Goal: Task Accomplishment & Management: Use online tool/utility

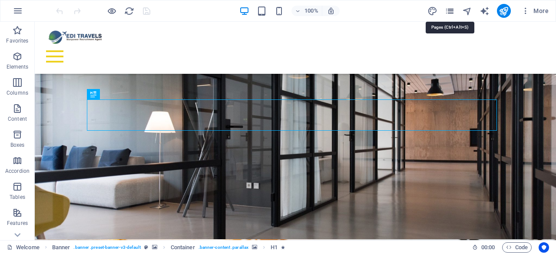
click at [452, 10] on icon "pages" at bounding box center [450, 11] width 10 height 10
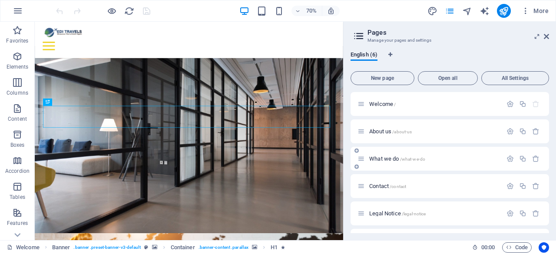
scroll to position [23, 0]
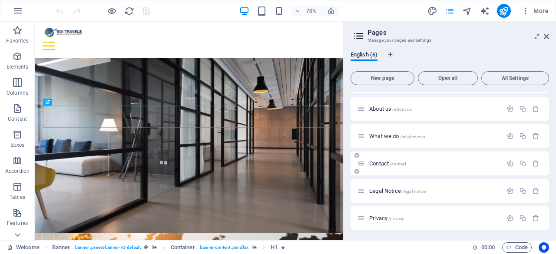
click at [384, 164] on span "Contact /contact" at bounding box center [387, 163] width 37 height 7
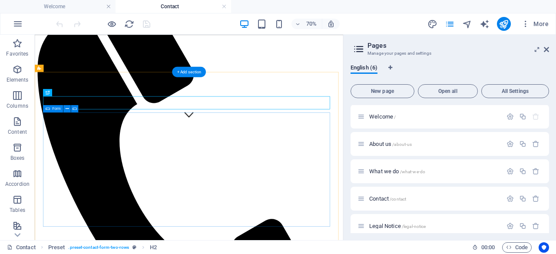
scroll to position [164, 0]
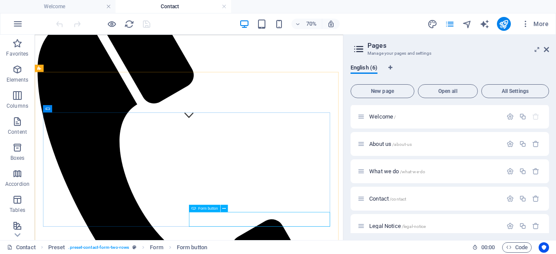
click at [210, 207] on span "Form button" at bounding box center [208, 208] width 20 height 3
click at [211, 209] on span "Form button" at bounding box center [208, 208] width 20 height 3
click at [547, 48] on icon at bounding box center [546, 49] width 5 height 7
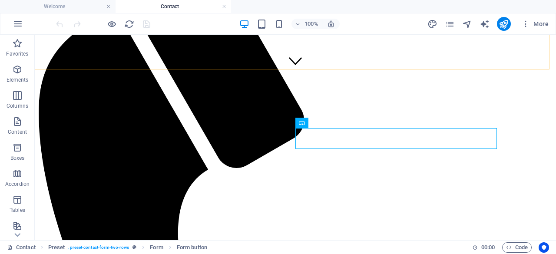
scroll to position [324, 0]
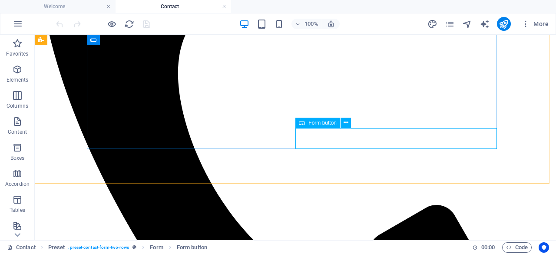
click at [304, 124] on icon at bounding box center [302, 123] width 6 height 10
click at [321, 120] on span "Form button" at bounding box center [323, 122] width 28 height 5
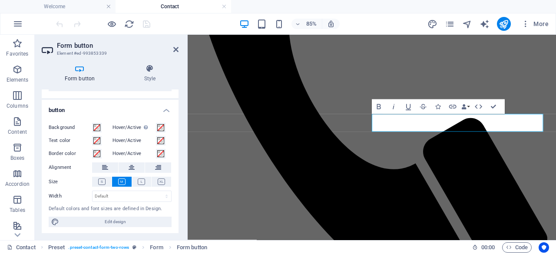
scroll to position [0, 0]
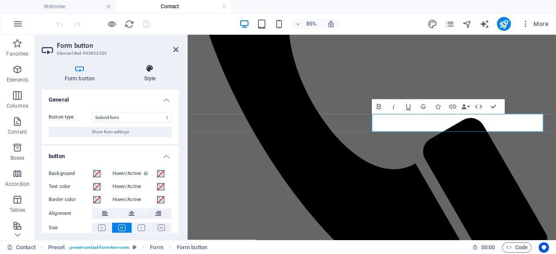
click at [143, 75] on h4 "Style" at bounding box center [149, 73] width 57 height 18
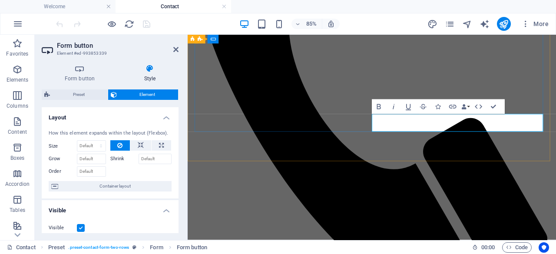
click at [177, 48] on icon at bounding box center [175, 49] width 5 height 7
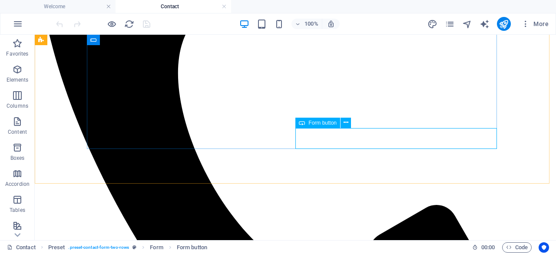
click at [323, 122] on span "Form button" at bounding box center [323, 122] width 28 height 5
click at [346, 125] on icon at bounding box center [346, 122] width 5 height 9
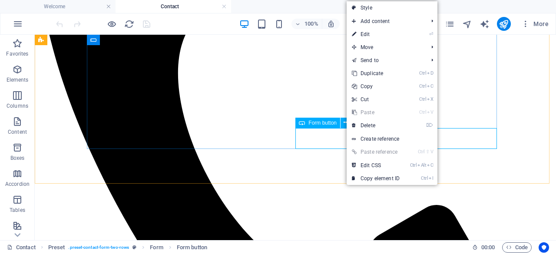
click at [320, 123] on span "Form button" at bounding box center [323, 122] width 28 height 5
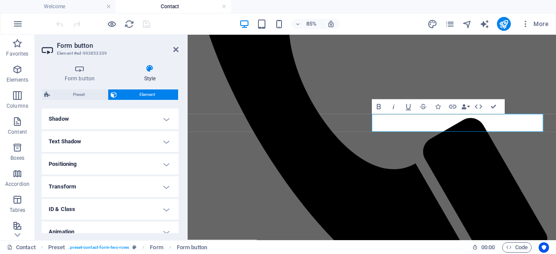
scroll to position [209, 0]
click at [87, 126] on h4 "Shadow" at bounding box center [110, 120] width 137 height 21
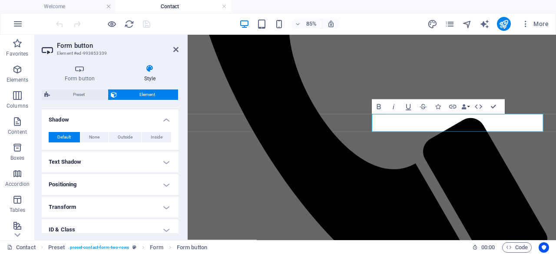
click at [98, 163] on h4 "Text Shadow" at bounding box center [110, 162] width 137 height 21
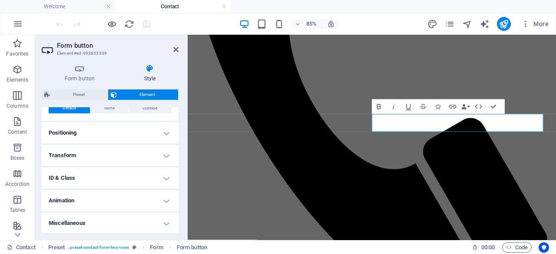
scroll to position [279, 0]
click at [103, 133] on h4 "Positioning" at bounding box center [110, 133] width 137 height 21
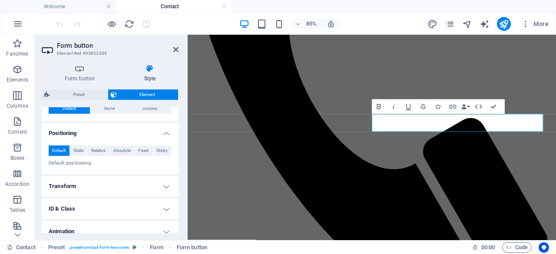
click at [106, 180] on h4 "Transform" at bounding box center [110, 186] width 137 height 21
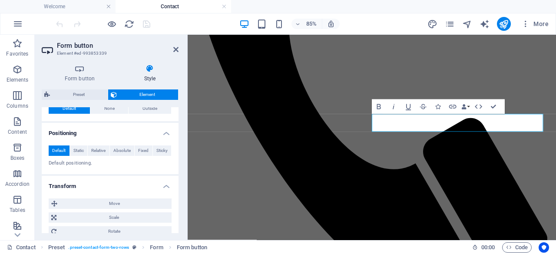
scroll to position [371, 0]
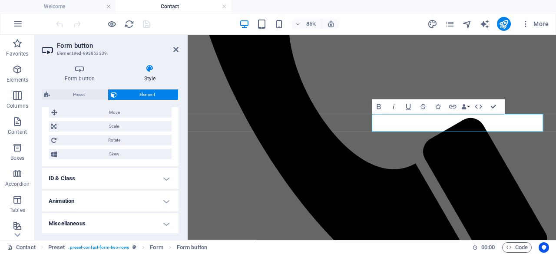
click at [106, 180] on h4 "ID & Class" at bounding box center [110, 178] width 137 height 21
click at [106, 180] on h4 "ID & Class" at bounding box center [110, 176] width 137 height 16
click at [108, 171] on h4 "ID & Class" at bounding box center [110, 178] width 137 height 21
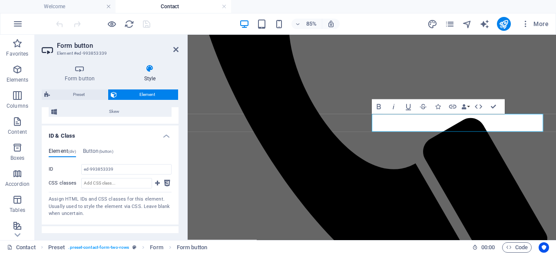
scroll to position [449, 0]
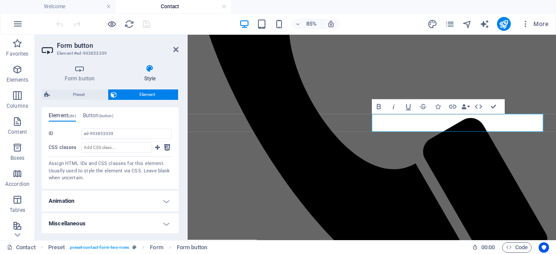
click at [112, 202] on h4 "Animation" at bounding box center [110, 201] width 137 height 21
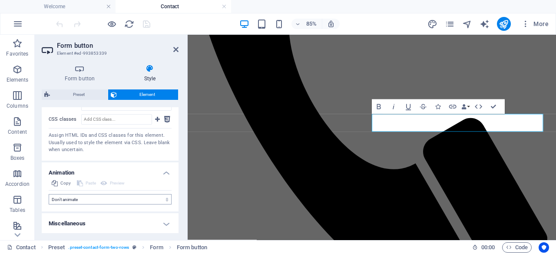
click at [126, 223] on h4 "Miscellaneous" at bounding box center [110, 223] width 137 height 21
click at [126, 223] on h4 "Miscellaneous" at bounding box center [110, 221] width 137 height 16
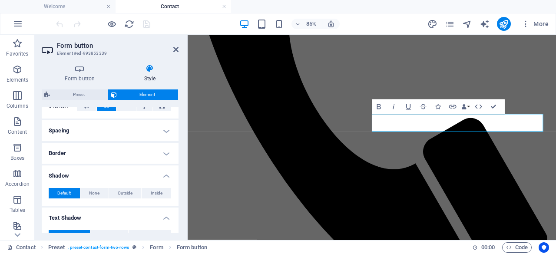
scroll to position [0, 0]
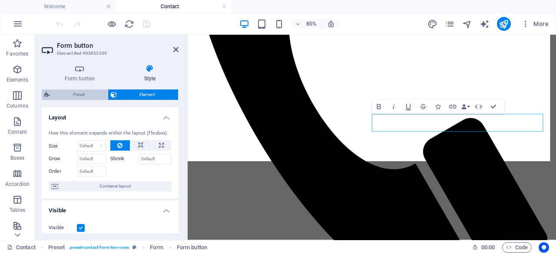
click at [80, 95] on span "Preset" at bounding box center [79, 95] width 53 height 10
select select "px"
select select "rem"
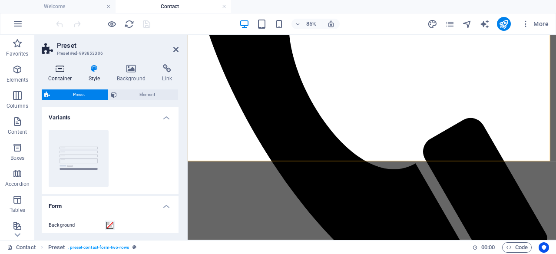
click at [59, 70] on icon at bounding box center [60, 68] width 37 height 9
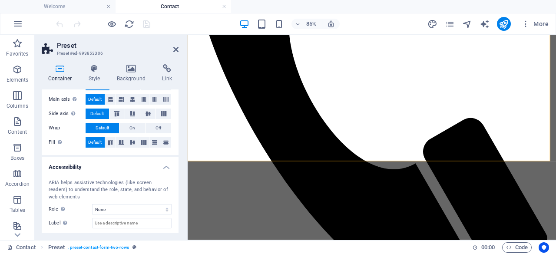
scroll to position [192, 0]
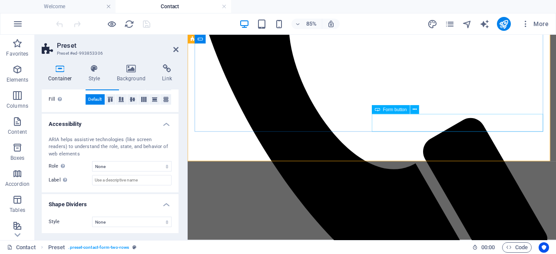
click at [384, 108] on span "Form button" at bounding box center [395, 109] width 24 height 4
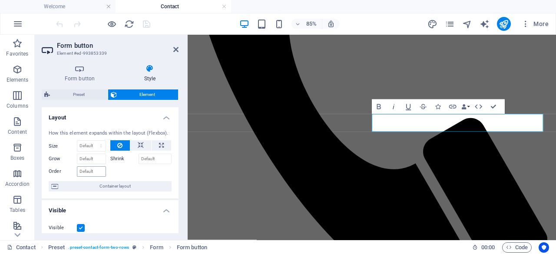
scroll to position [477, 0]
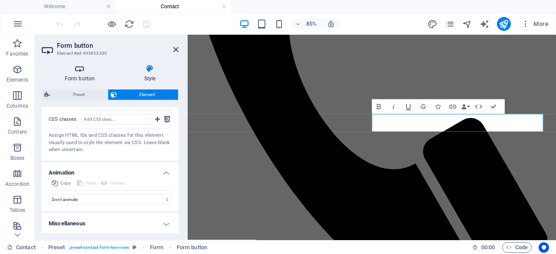
click at [74, 70] on icon at bounding box center [80, 68] width 76 height 9
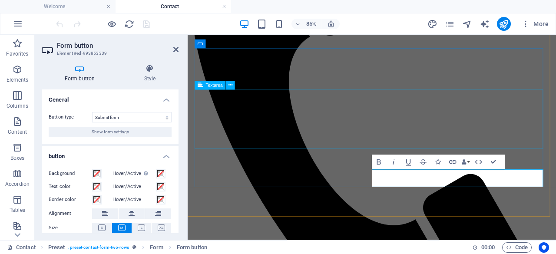
scroll to position [260, 0]
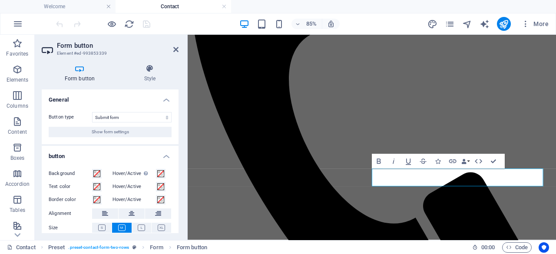
click at [176, 3] on h4 "Contact" at bounding box center [174, 7] width 116 height 10
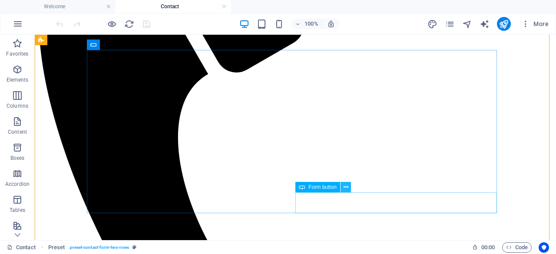
click at [348, 191] on icon at bounding box center [346, 187] width 5 height 9
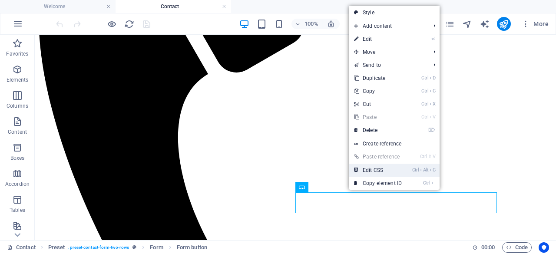
click at [383, 169] on link "Ctrl Alt C Edit CSS" at bounding box center [378, 170] width 58 height 13
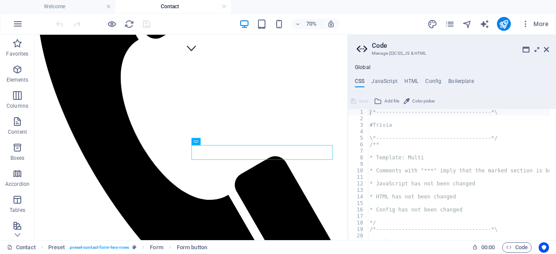
click at [537, 50] on icon at bounding box center [537, 49] width 0 height 7
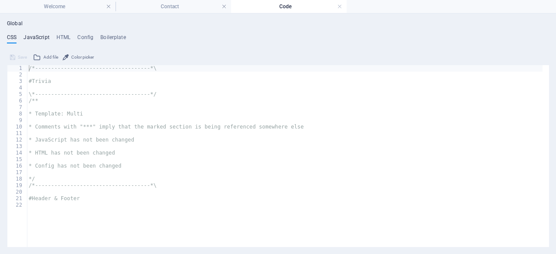
click at [37, 36] on h4 "JavaScript" at bounding box center [36, 39] width 26 height 10
type textarea "/* JS for preset "Menu V2" */"
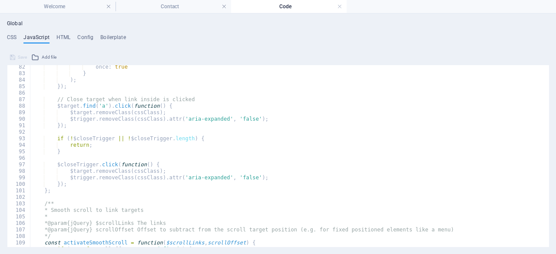
scroll to position [528, 0]
click at [176, 8] on h4 "Contact" at bounding box center [174, 7] width 116 height 10
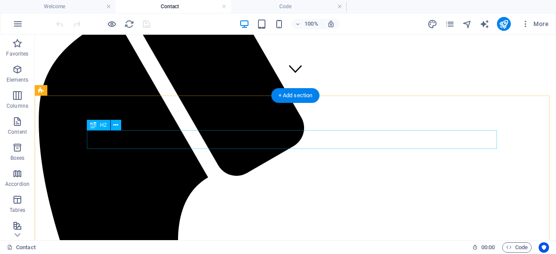
scroll to position [156, 0]
click at [116, 126] on icon at bounding box center [115, 125] width 5 height 9
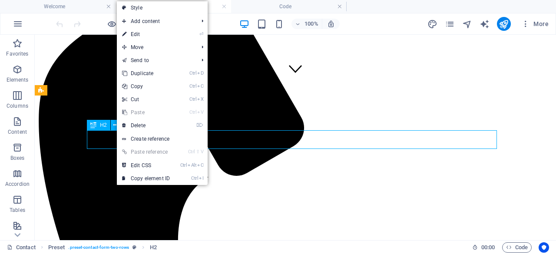
click at [103, 126] on span "H2" at bounding box center [103, 125] width 7 height 5
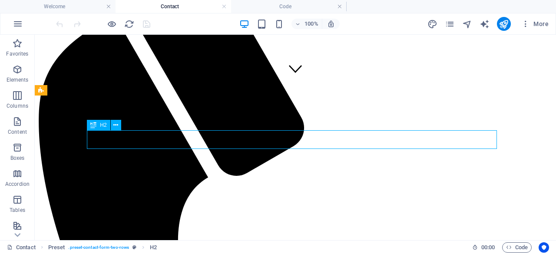
click at [103, 126] on span "H2" at bounding box center [103, 125] width 7 height 5
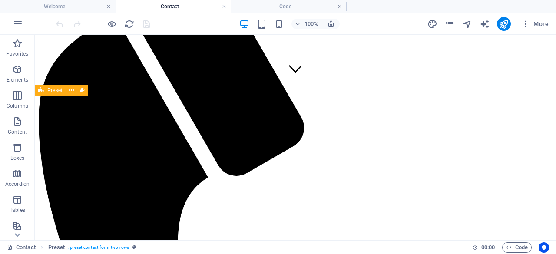
click at [44, 90] on div "Preset" at bounding box center [50, 90] width 31 height 10
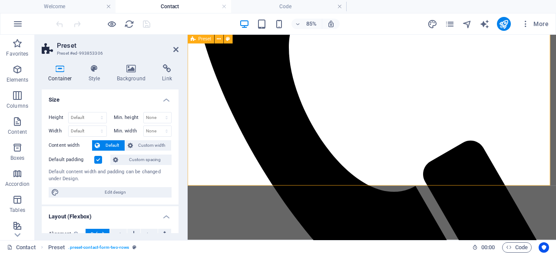
scroll to position [298, 0]
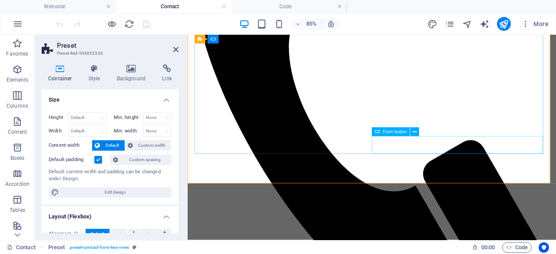
click at [378, 132] on icon at bounding box center [377, 132] width 5 height 9
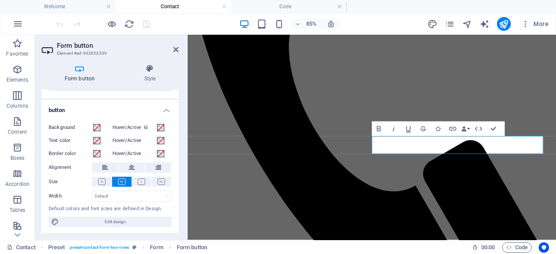
scroll to position [0, 0]
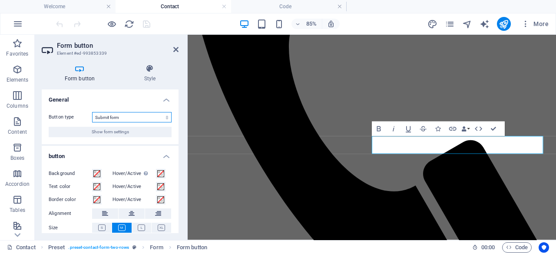
click at [155, 119] on select "Submit form Reset form No action" at bounding box center [132, 117] width 80 height 10
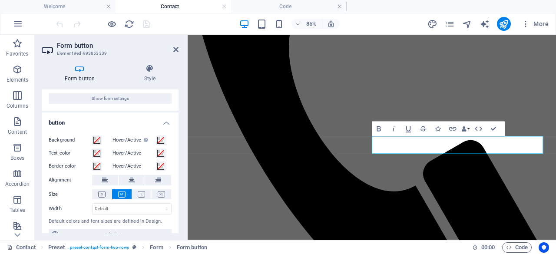
scroll to position [46, 0]
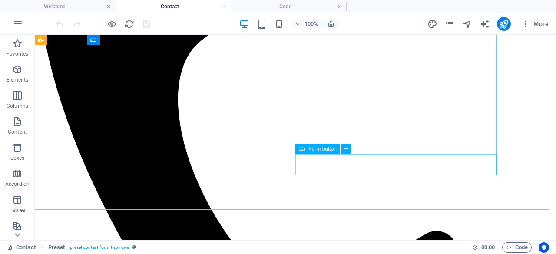
click at [332, 148] on span "Form button" at bounding box center [323, 148] width 28 height 5
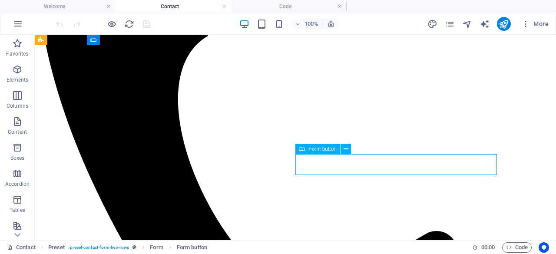
click at [332, 148] on span "Form button" at bounding box center [323, 148] width 28 height 5
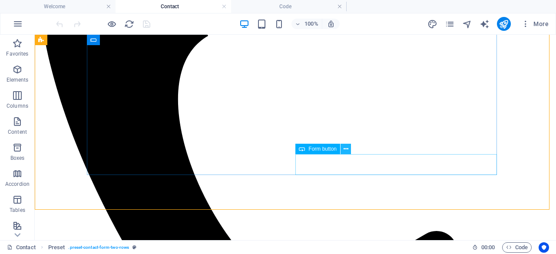
click at [345, 151] on icon at bounding box center [346, 149] width 5 height 9
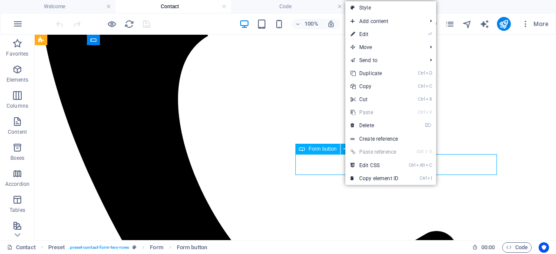
click at [322, 147] on span "Form button" at bounding box center [323, 148] width 28 height 5
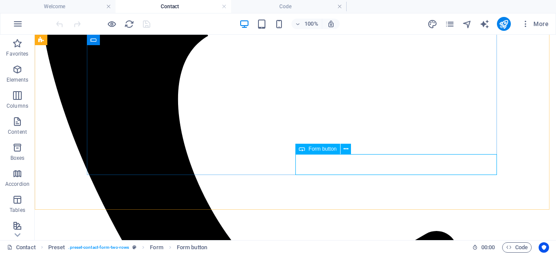
click at [301, 149] on icon at bounding box center [302, 149] width 6 height 10
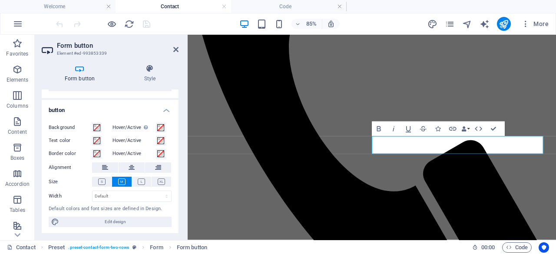
scroll to position [0, 0]
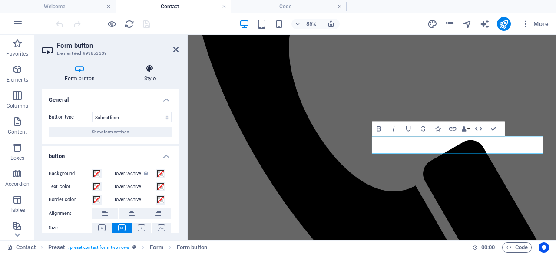
click at [151, 70] on icon at bounding box center [149, 68] width 57 height 9
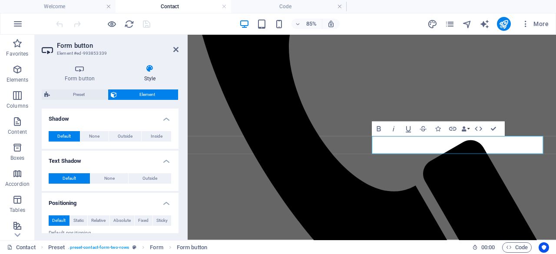
scroll to position [210, 0]
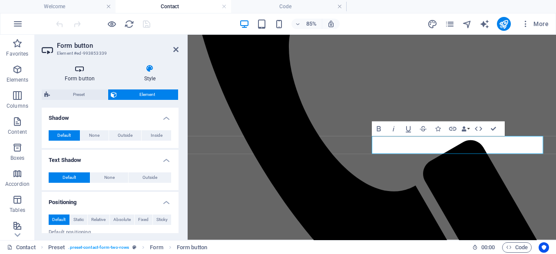
click at [82, 73] on h4 "Form button" at bounding box center [82, 73] width 80 height 18
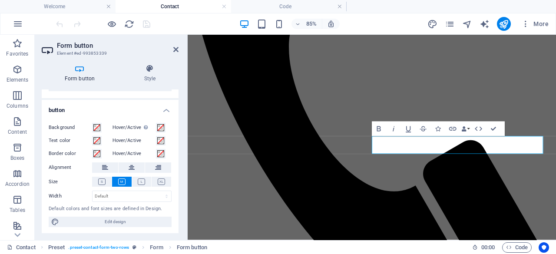
scroll to position [0, 0]
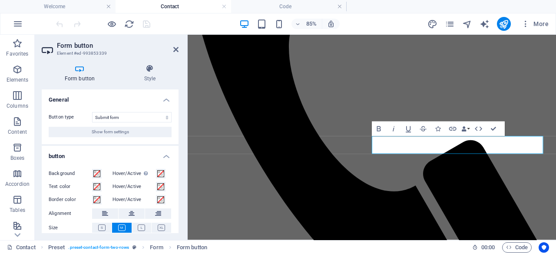
drag, startPoint x: 180, startPoint y: 171, endPoint x: 179, endPoint y: 180, distance: 9.2
click at [179, 180] on div "Form button Style General Button type Submit form Reset form No action Show for…" at bounding box center [110, 148] width 151 height 183
click at [179, 96] on div "Form button Style General Button type Submit form Reset form No action Show for…" at bounding box center [110, 148] width 151 height 183
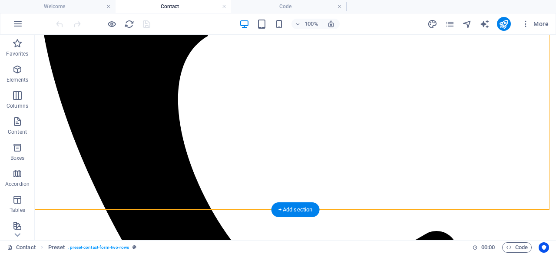
drag, startPoint x: 113, startPoint y: 176, endPoint x: 384, endPoint y: 182, distance: 270.4
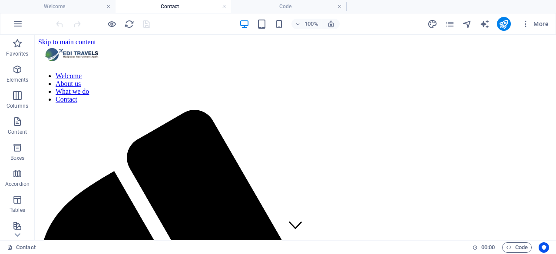
click at [388, 33] on div "100% More" at bounding box center [277, 23] width 555 height 21
click at [388, 23] on div "100% More" at bounding box center [303, 24] width 498 height 14
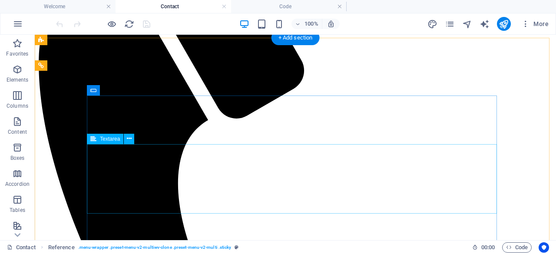
scroll to position [212, 0]
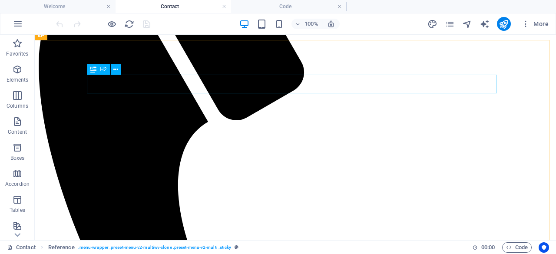
click at [92, 71] on icon at bounding box center [93, 69] width 6 height 10
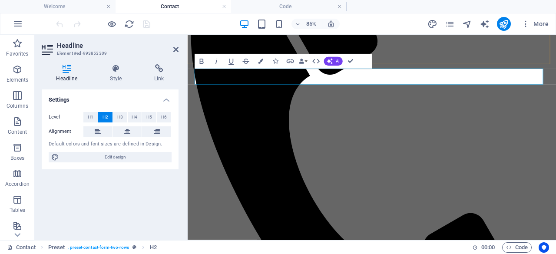
click at [445, 57] on div "Menu" at bounding box center [404, 182] width 427 height 568
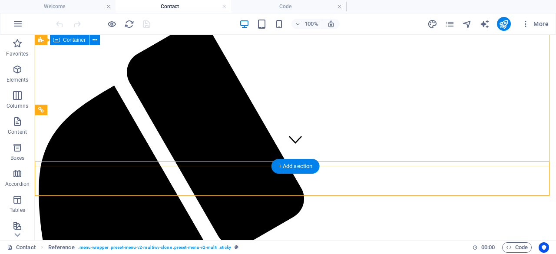
scroll to position [86, 0]
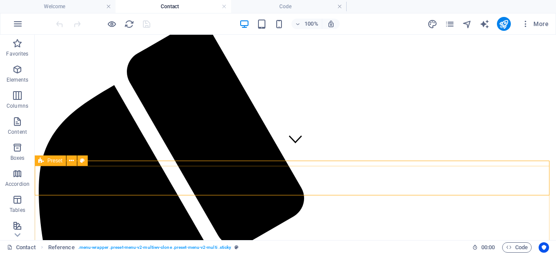
click at [42, 162] on icon at bounding box center [41, 161] width 6 height 10
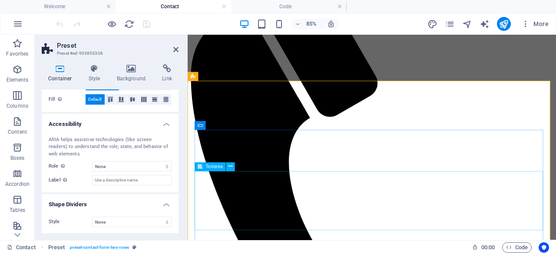
scroll to position [160, 0]
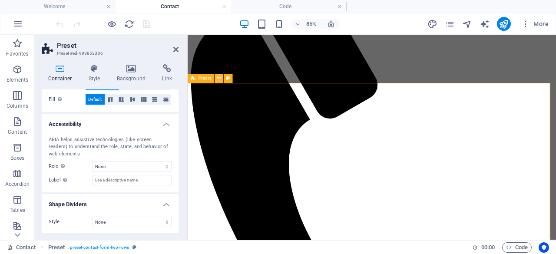
click at [220, 79] on icon at bounding box center [219, 79] width 4 height 8
click at [66, 7] on h4 "Welcome" at bounding box center [58, 7] width 116 height 10
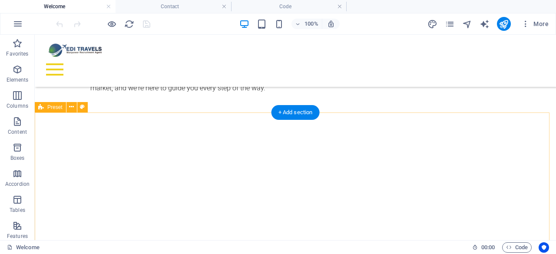
scroll to position [606, 0]
click at [70, 107] on icon at bounding box center [71, 106] width 5 height 9
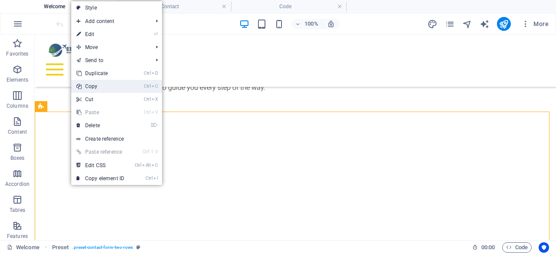
click at [94, 87] on link "Ctrl C Copy" at bounding box center [100, 86] width 58 height 13
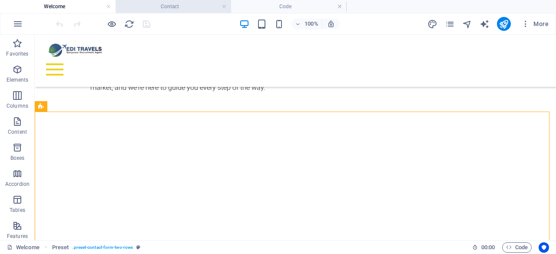
click at [184, 7] on h4 "Contact" at bounding box center [174, 7] width 116 height 10
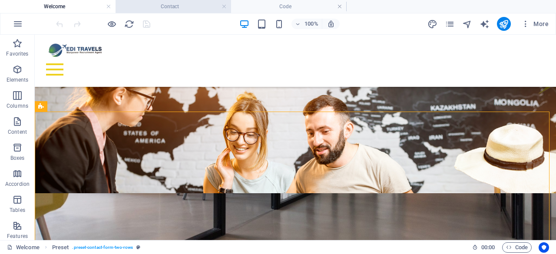
scroll to position [160, 0]
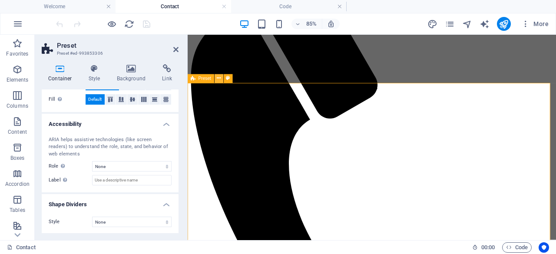
click at [219, 80] on icon at bounding box center [219, 79] width 4 height 8
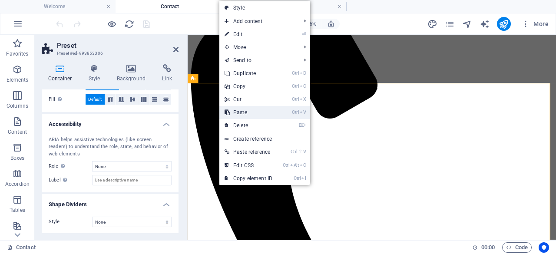
click at [256, 109] on link "Ctrl V Paste" at bounding box center [248, 112] width 58 height 13
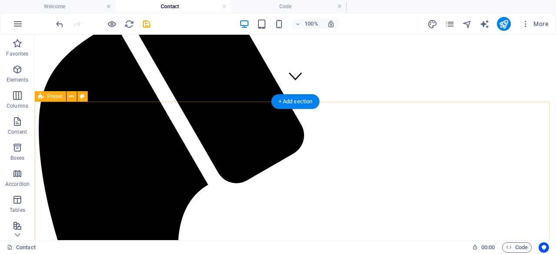
scroll to position [149, 0]
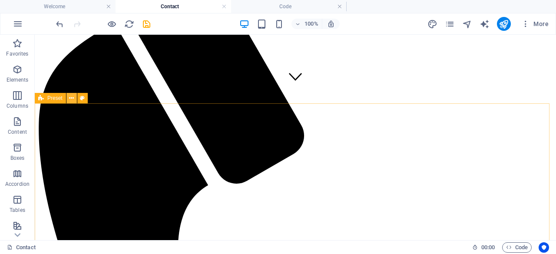
click at [69, 99] on icon at bounding box center [71, 98] width 5 height 9
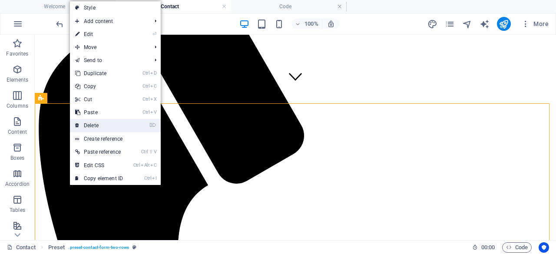
click at [110, 126] on link "⌦ Delete" at bounding box center [99, 125] width 58 height 13
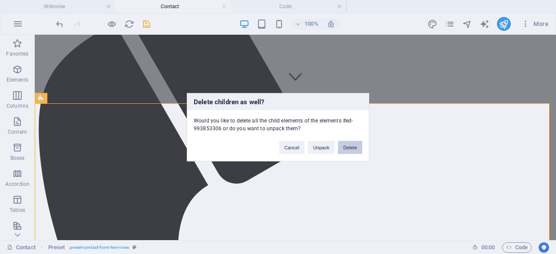
click at [350, 144] on button "Delete" at bounding box center [350, 147] width 24 height 13
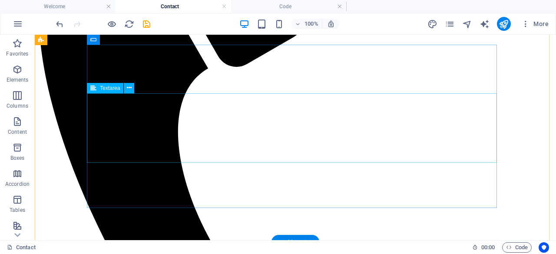
scroll to position [265, 0]
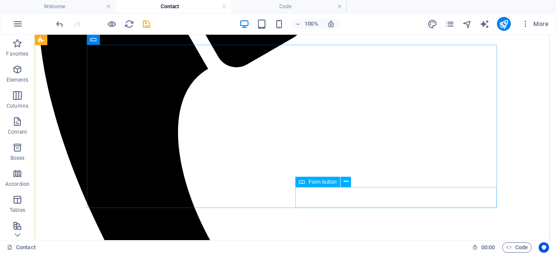
click at [322, 180] on span "Form button" at bounding box center [323, 181] width 28 height 5
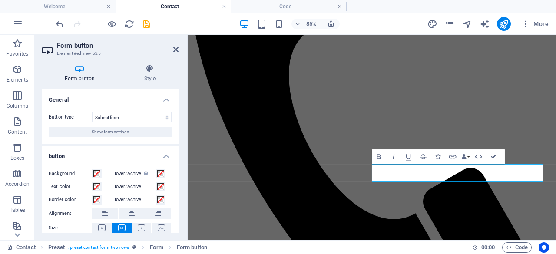
scroll to position [46, 0]
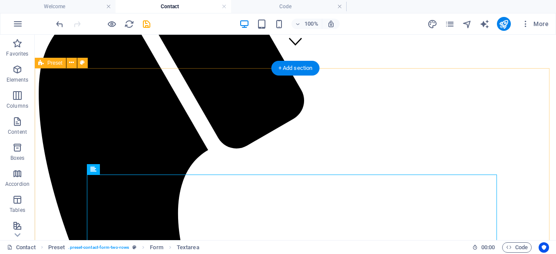
scroll to position [140, 0]
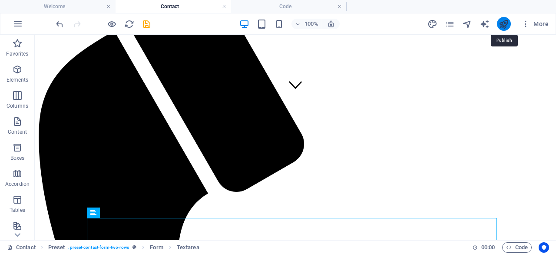
click at [499, 23] on icon "publish" at bounding box center [504, 24] width 10 height 10
checkbox input "false"
